Goal: Transaction & Acquisition: Book appointment/travel/reservation

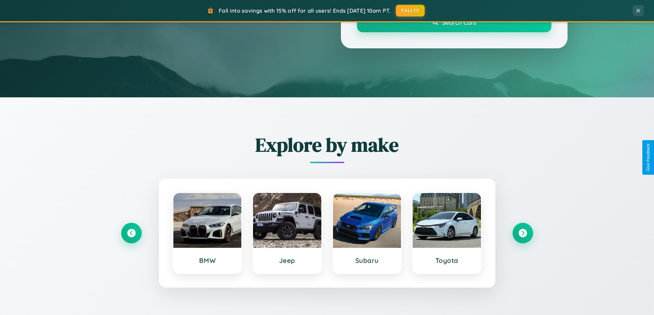
scroll to position [1103, 0]
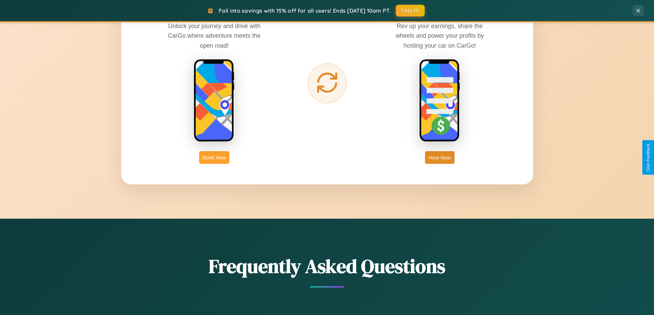
click at [214, 158] on button "Book Now" at bounding box center [214, 157] width 30 height 13
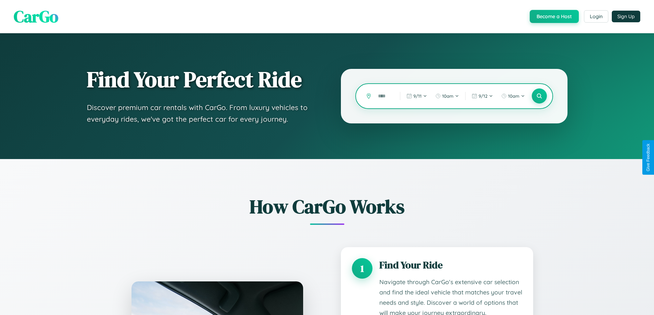
click at [384, 96] on input "text" at bounding box center [383, 96] width 19 height 12
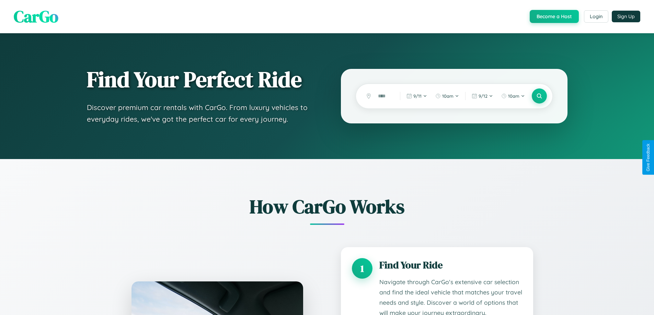
scroll to position [1001, 0]
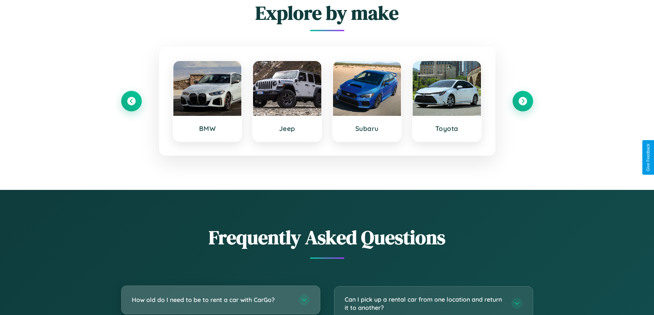
click at [220, 300] on h3 "How old do I need to be to rent a car with CarGo?" at bounding box center [212, 300] width 160 height 9
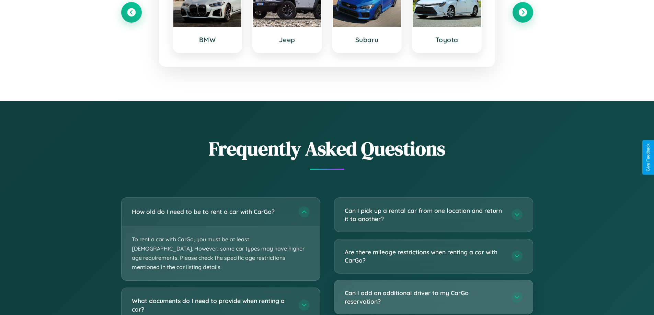
scroll to position [0, 7]
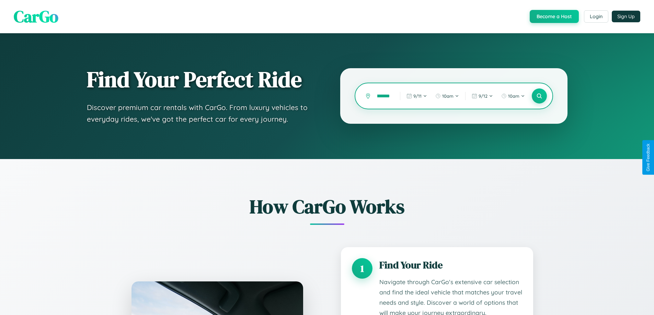
scroll to position [0, 25]
type input "**********"
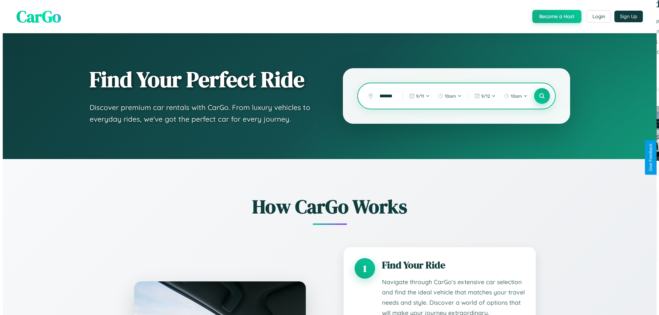
scroll to position [0, 0]
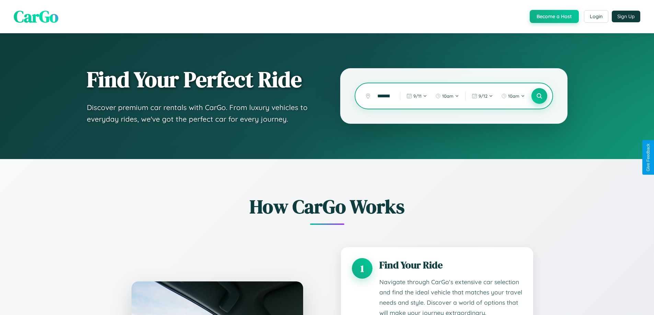
click at [539, 96] on icon at bounding box center [539, 96] width 7 height 7
